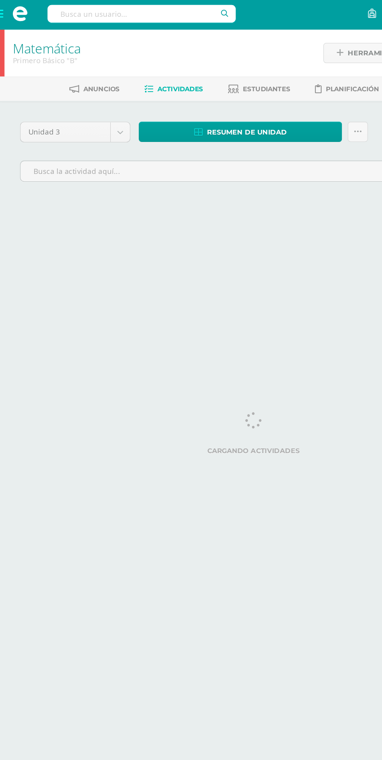
click at [0, 13] on span at bounding box center [15, 11] width 31 height 23
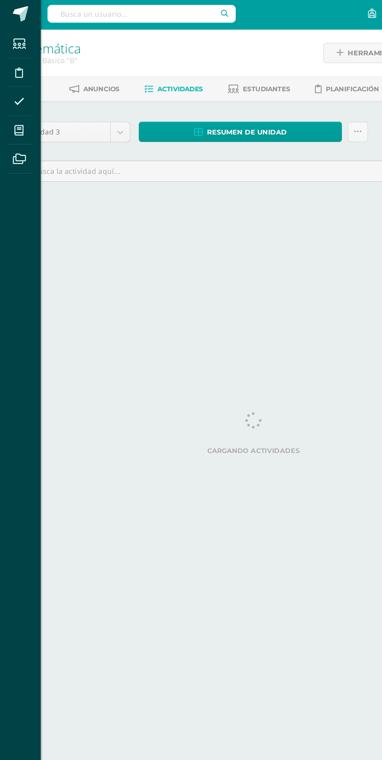
click at [114, 80] on div "Estudiantes Disciplina Asistencia Mis cursos Archivos Soporte Centro de ayuda Ú…" at bounding box center [191, 380] width 382 height 760
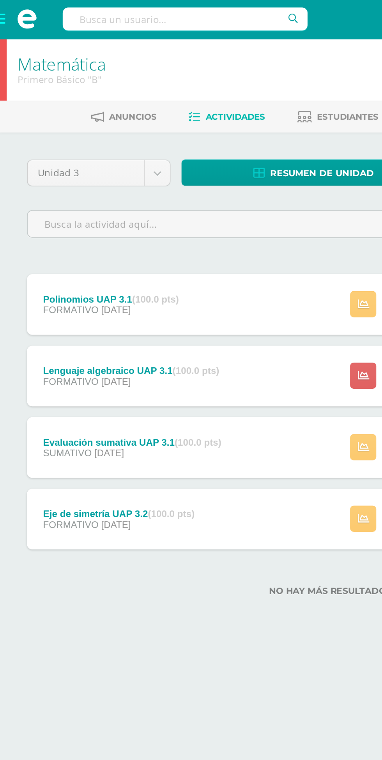
click at [0, 9] on span at bounding box center [15, 11] width 31 height 23
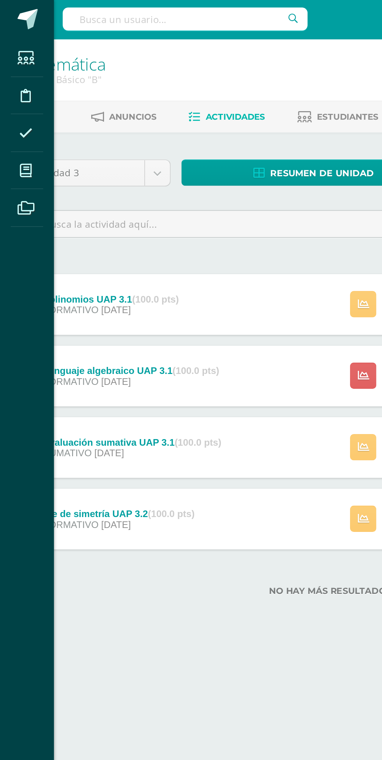
click at [13, 98] on icon at bounding box center [14, 100] width 7 height 8
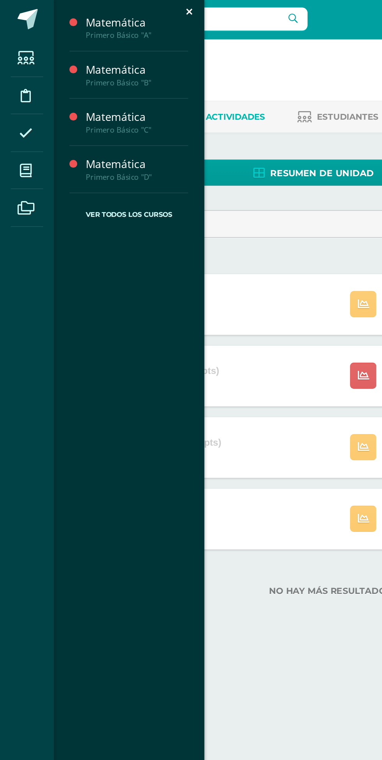
click at [59, 98] on div "Matemática" at bounding box center [79, 95] width 59 height 9
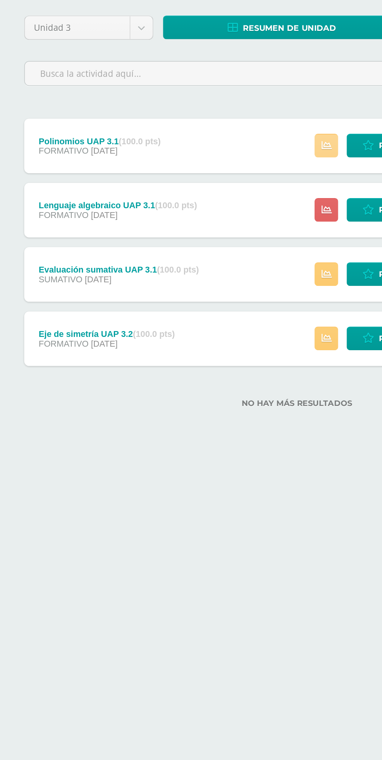
click at [207, 177] on link at bounding box center [209, 176] width 15 height 15
click at [173, 370] on html "Estudiantes Disciplina Asistencia Mis cursos Archivos Soporte Centro de ayuda Ú…" at bounding box center [191, 185] width 382 height 370
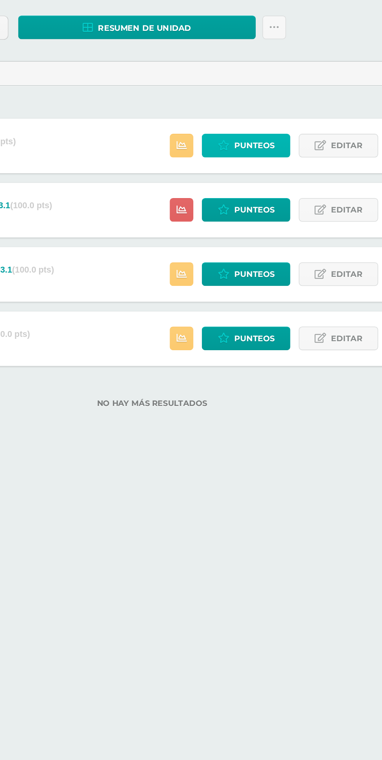
click at [265, 177] on span "Punteos" at bounding box center [257, 176] width 26 height 14
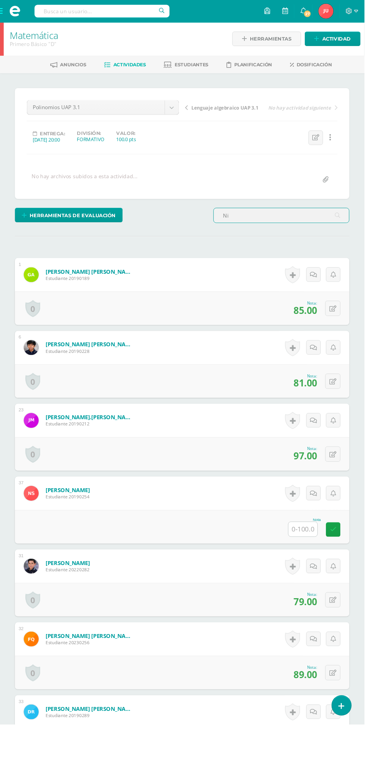
scroll to position [1, 0]
click at [314, 223] on input "Ni" at bounding box center [295, 225] width 142 height 15
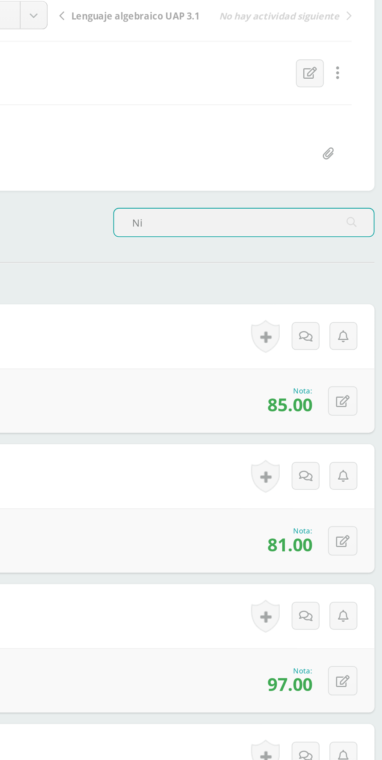
type input "N"
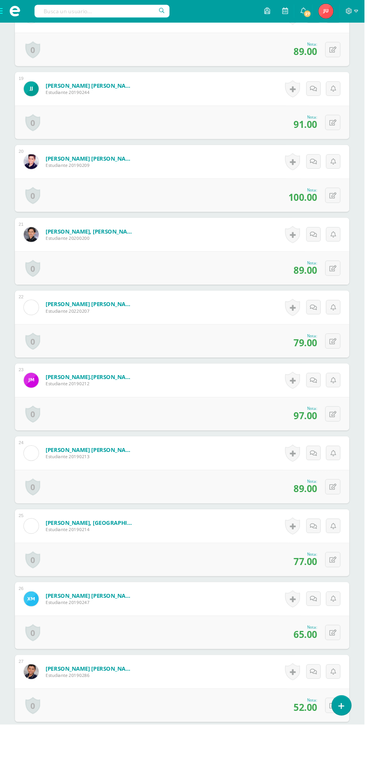
scroll to position [1566, 0]
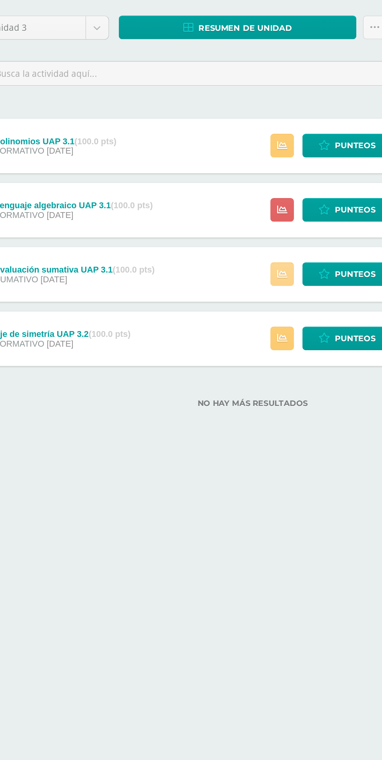
click at [212, 260] on icon at bounding box center [210, 259] width 7 height 7
click at [215, 370] on html "Estudiantes Disciplina Asistencia Mis cursos Archivos Soporte Centro de ayuda Ú…" at bounding box center [191, 185] width 382 height 370
click at [211, 300] on icon at bounding box center [210, 300] width 7 height 7
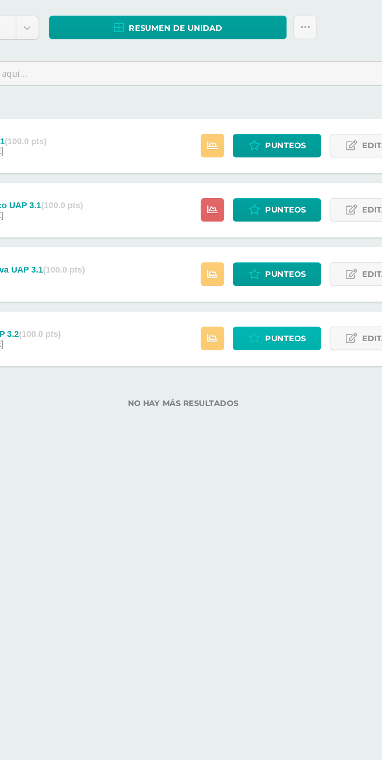
click at [252, 301] on span "Punteos" at bounding box center [257, 300] width 26 height 14
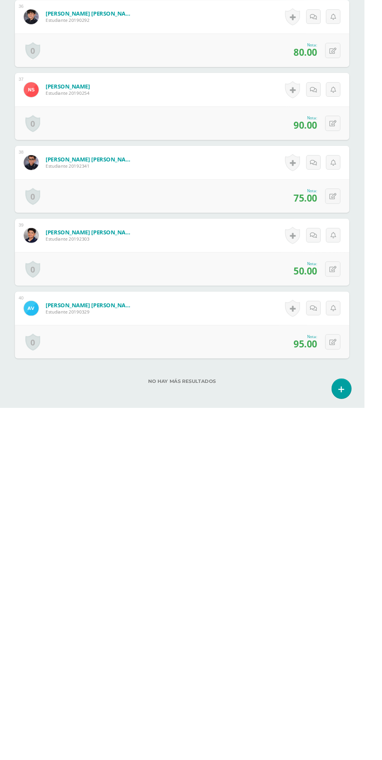
scroll to position [2615, 0]
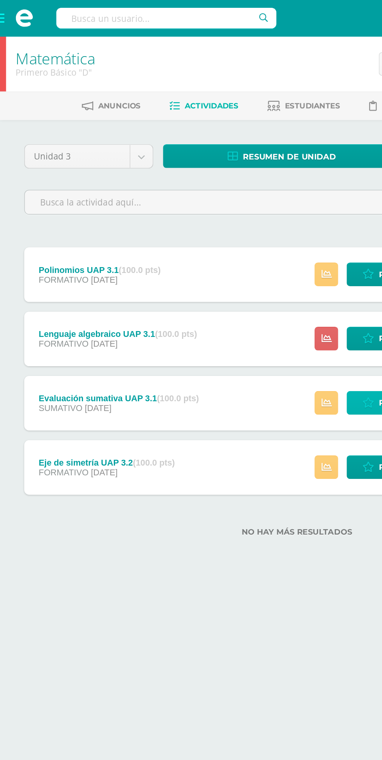
click at [236, 258] on icon at bounding box center [236, 259] width 7 height 7
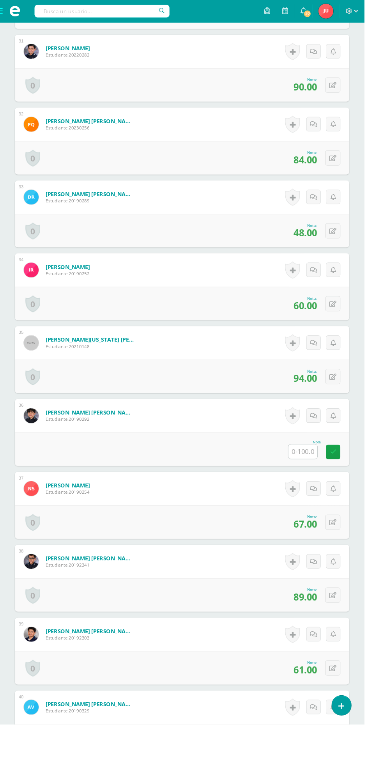
scroll to position [2529, 0]
